Goal: Transaction & Acquisition: Book appointment/travel/reservation

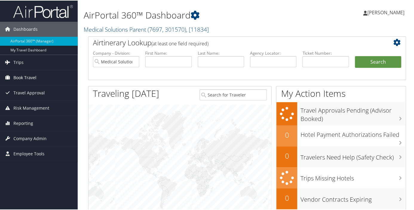
click at [19, 75] on span "Book Travel" at bounding box center [24, 77] width 23 height 15
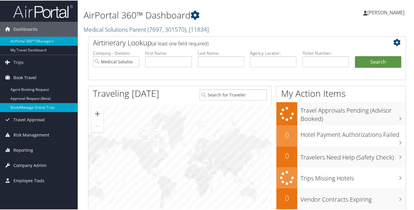
click at [33, 107] on link "Book/Manage Online Trips" at bounding box center [39, 106] width 78 height 9
